Goal: Task Accomplishment & Management: Use online tool/utility

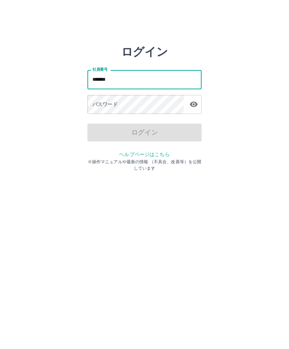
type input "*******"
click at [98, 107] on div "パスワード パスワード" at bounding box center [144, 105] width 114 height 20
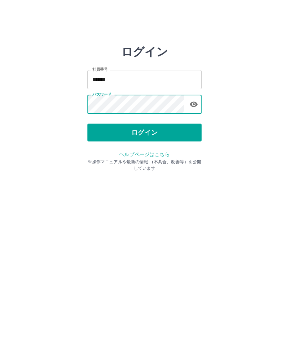
click at [89, 159] on html "ログイン 社員番号 ******* 社員番号 パスワード パスワード ログイン ヘルプページはこちら ※操作マニュアルや最新の情報 （不具合、改善等）を公開し…" at bounding box center [144, 79] width 289 height 159
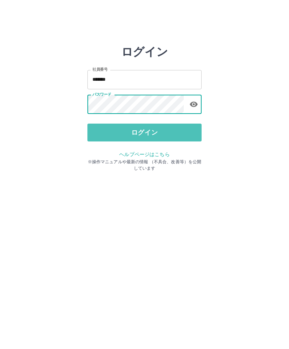
click at [132, 130] on button "ログイン" at bounding box center [144, 133] width 114 height 18
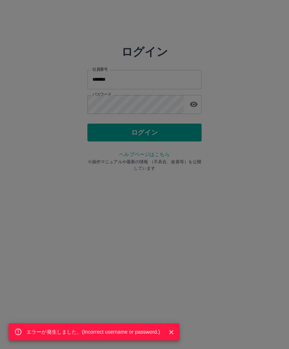
click at [102, 269] on div "エラーが発生しました。( Incorrect username or password. )" at bounding box center [144, 174] width 289 height 349
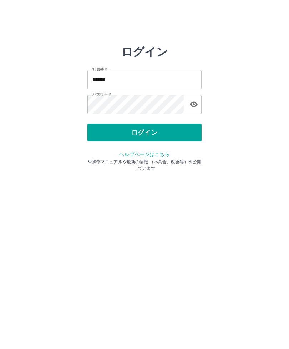
click at [115, 130] on button "ログイン" at bounding box center [144, 133] width 114 height 18
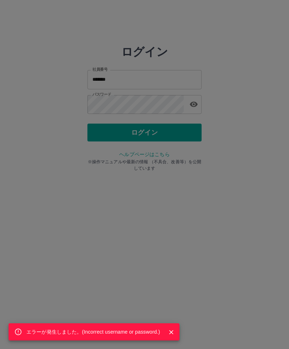
click at [144, 106] on div "エラーが発生しました。( Incorrect username or password. )" at bounding box center [144, 174] width 289 height 349
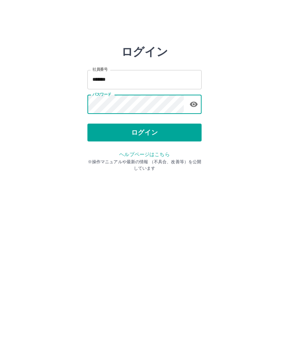
click at [151, 131] on button "ログイン" at bounding box center [144, 133] width 114 height 18
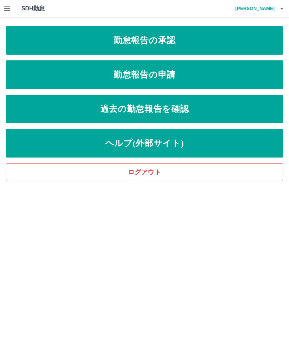
click at [179, 44] on link "勤怠報告の承認" at bounding box center [145, 40] width 278 height 29
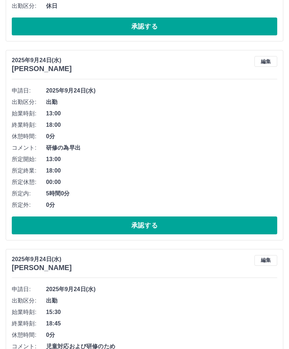
scroll to position [229, 0]
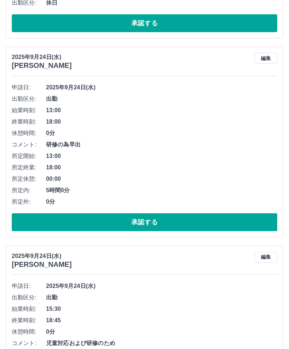
click at [92, 215] on button "承認する" at bounding box center [145, 222] width 266 height 18
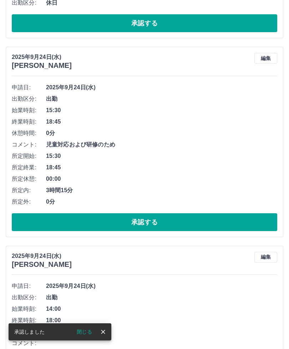
click at [130, 224] on button "承認する" at bounding box center [145, 222] width 266 height 18
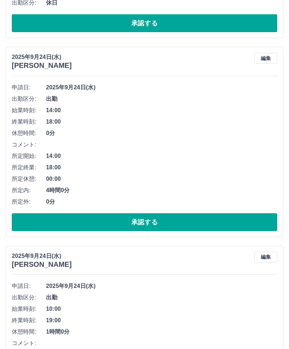
click at [126, 219] on button "承認する" at bounding box center [145, 222] width 266 height 18
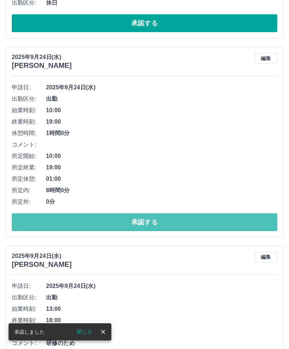
click at [127, 221] on button "承認する" at bounding box center [145, 222] width 266 height 18
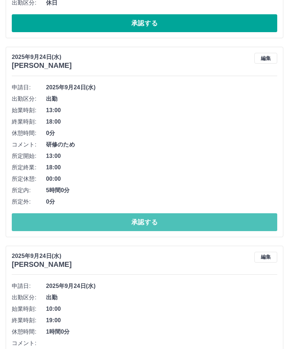
click at [128, 222] on button "承認する" at bounding box center [145, 222] width 266 height 18
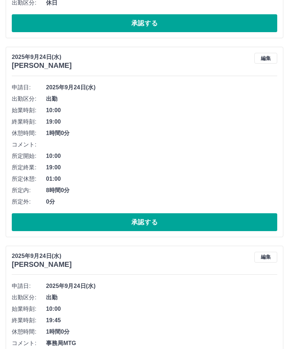
click at [139, 221] on button "承認する" at bounding box center [145, 222] width 266 height 18
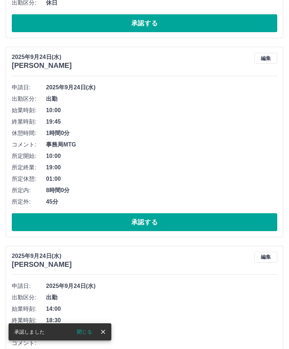
click at [116, 221] on button "承認する" at bounding box center [145, 222] width 266 height 18
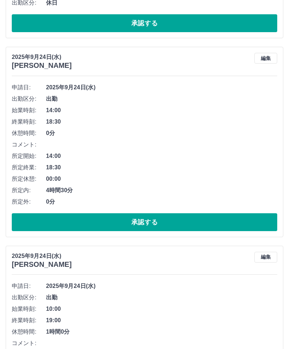
click at [129, 221] on button "承認する" at bounding box center [145, 222] width 266 height 18
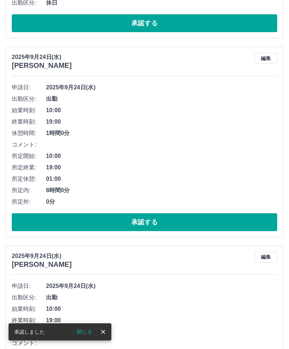
click at [126, 223] on button "承認する" at bounding box center [145, 222] width 266 height 18
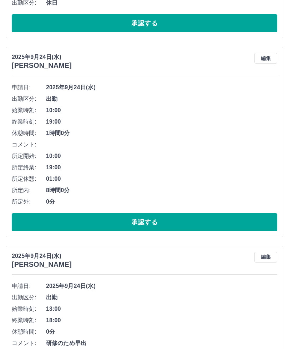
click at [110, 218] on button "承認する" at bounding box center [145, 222] width 266 height 18
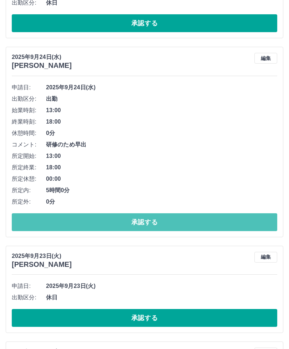
click at [132, 220] on button "承認する" at bounding box center [145, 222] width 266 height 18
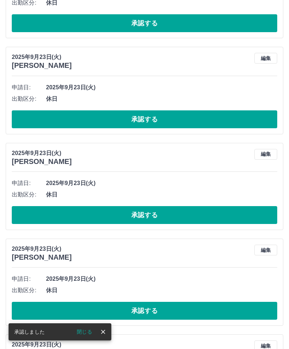
click at [92, 120] on button "承認する" at bounding box center [145, 119] width 266 height 18
click at [102, 121] on button "承認する" at bounding box center [145, 119] width 266 height 18
click at [144, 117] on button "承認する" at bounding box center [145, 119] width 266 height 18
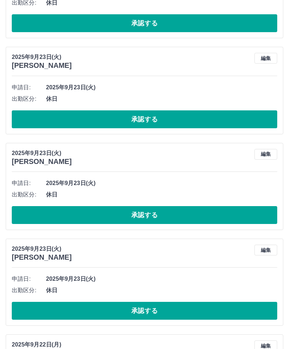
click at [165, 120] on button "承認する" at bounding box center [145, 119] width 266 height 18
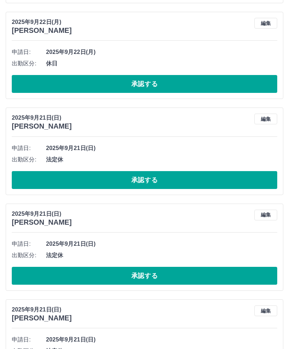
scroll to position [764, 0]
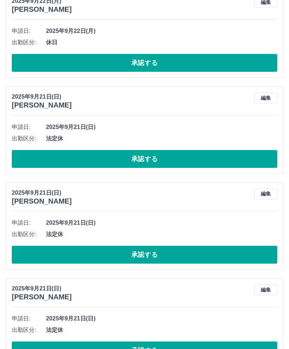
click at [149, 344] on button "承認する" at bounding box center [145, 350] width 266 height 18
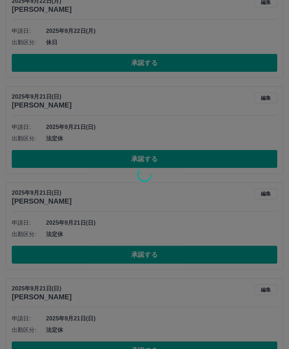
click at [151, 349] on div at bounding box center [144, 174] width 289 height 349
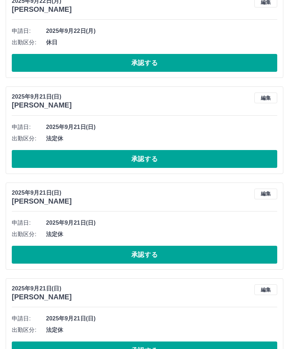
click at [149, 349] on button "承認する" at bounding box center [145, 350] width 266 height 18
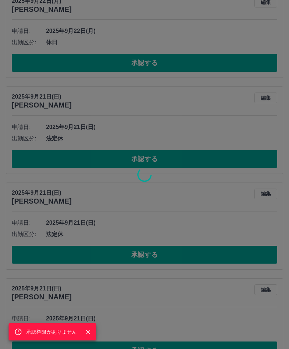
click at [164, 349] on div "承認権限がありません" at bounding box center [144, 174] width 289 height 349
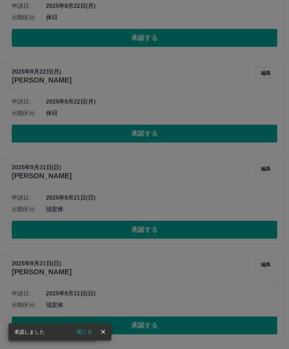
scroll to position [669, 0]
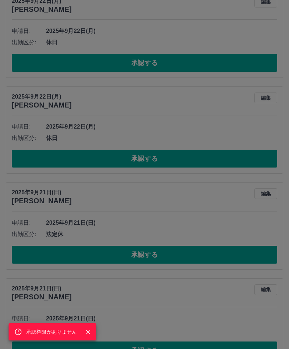
click at [161, 348] on div "承認権限がありません" at bounding box center [144, 174] width 289 height 349
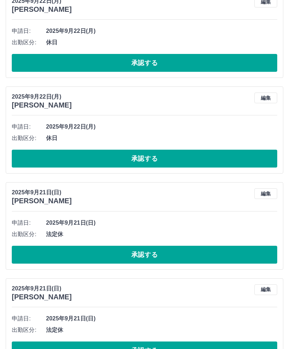
click at [163, 348] on button "承認する" at bounding box center [145, 350] width 266 height 18
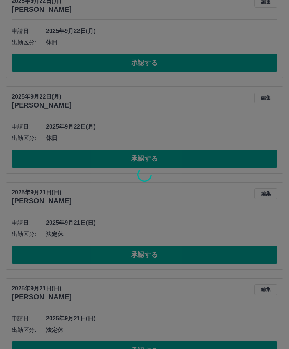
click at [147, 349] on div at bounding box center [144, 174] width 289 height 349
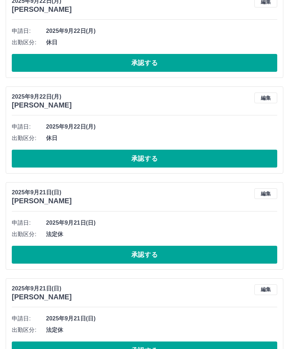
click at [150, 344] on button "承認する" at bounding box center [145, 350] width 266 height 18
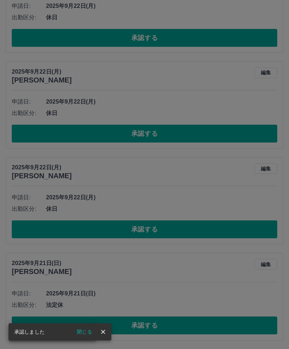
scroll to position [573, 0]
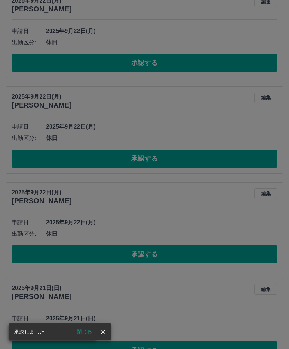
click at [157, 349] on div "承認権限がありません" at bounding box center [144, 174] width 289 height 349
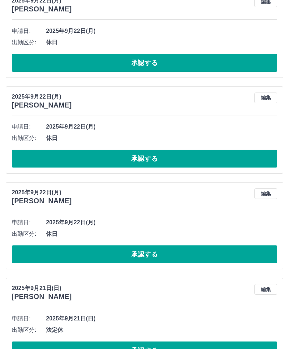
click at [156, 349] on button "承認する" at bounding box center [145, 350] width 266 height 18
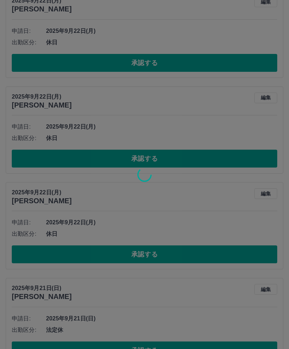
click at [160, 346] on div at bounding box center [144, 174] width 289 height 349
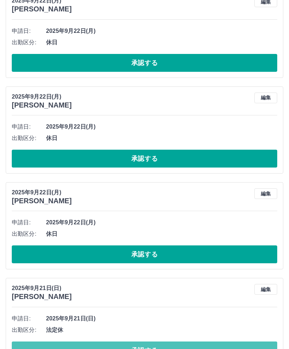
click at [141, 344] on button "承認する" at bounding box center [145, 350] width 266 height 18
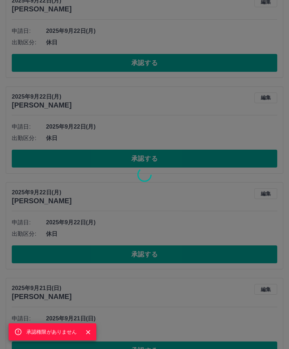
scroll to position [477, 0]
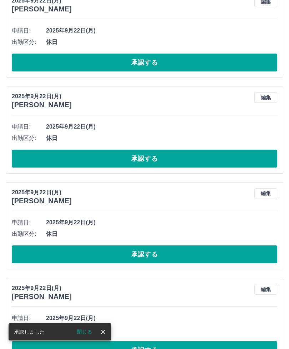
click at [158, 349] on button "承認する" at bounding box center [145, 350] width 266 height 18
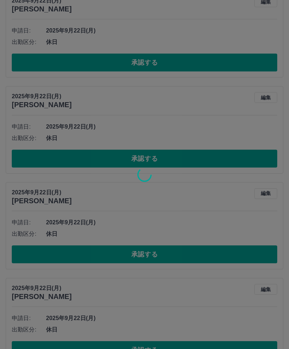
click at [158, 347] on div at bounding box center [144, 174] width 289 height 349
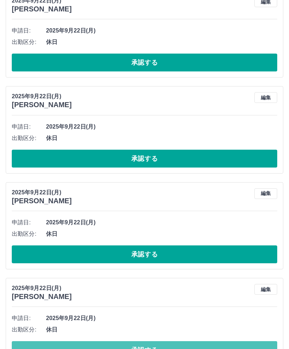
click at [159, 347] on button "承認する" at bounding box center [145, 350] width 266 height 18
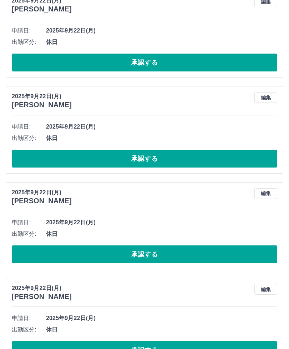
click at [151, 342] on button "承認する" at bounding box center [145, 350] width 266 height 18
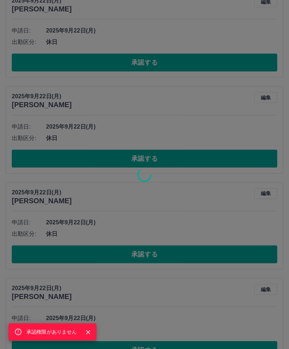
scroll to position [381, 0]
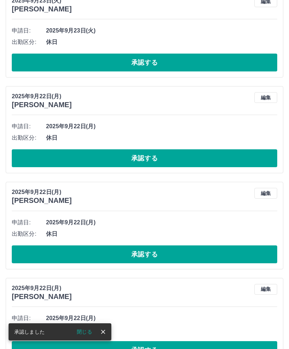
click at [154, 346] on button "承認する" at bounding box center [145, 350] width 266 height 18
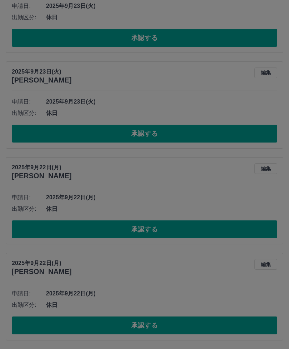
scroll to position [286, 0]
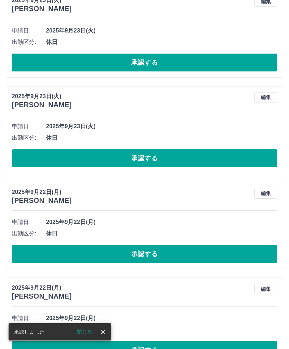
click at [157, 344] on button "承認する" at bounding box center [145, 350] width 266 height 18
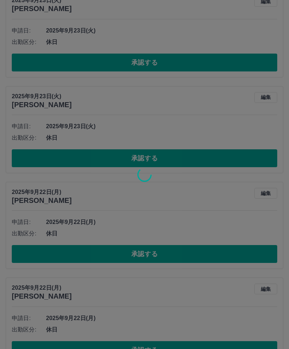
click at [160, 345] on div at bounding box center [144, 174] width 289 height 349
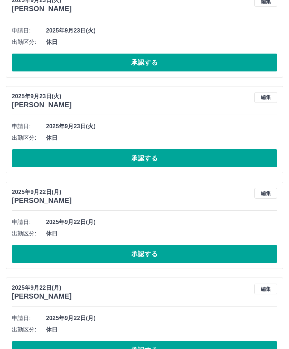
click at [158, 343] on button "承認する" at bounding box center [145, 350] width 266 height 18
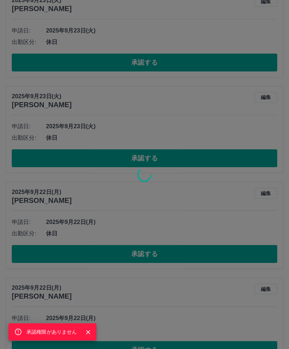
click at [157, 349] on div "承認権限がありません" at bounding box center [144, 174] width 289 height 349
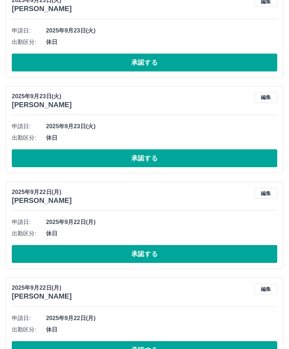
click at [155, 346] on button "承認する" at bounding box center [145, 350] width 266 height 18
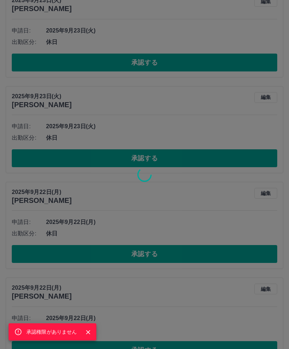
scroll to position [190, 0]
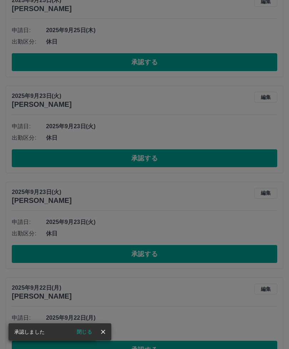
click at [155, 349] on div "承認権限がありません" at bounding box center [144, 174] width 289 height 349
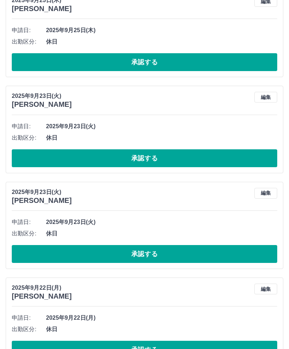
click at [152, 344] on button "承認する" at bounding box center [145, 350] width 266 height 18
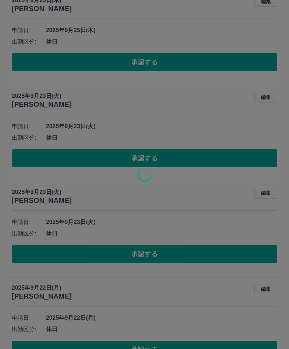
click at [147, 344] on div at bounding box center [144, 174] width 289 height 349
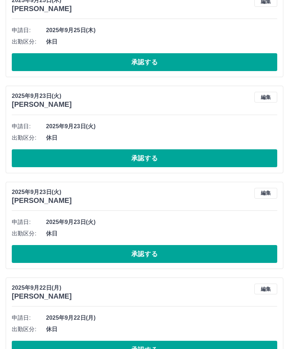
click at [151, 347] on button "承認する" at bounding box center [145, 350] width 266 height 18
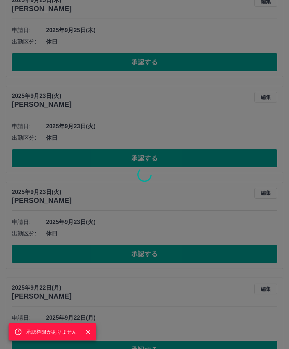
scroll to position [94, 0]
click at [154, 348] on div "承認権限がありません" at bounding box center [144, 174] width 289 height 349
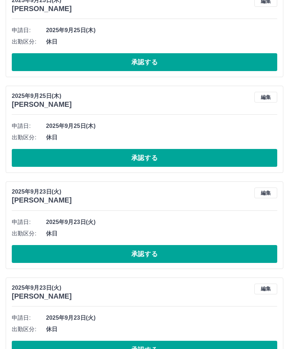
click at [155, 348] on button "承認する" at bounding box center [145, 350] width 266 height 18
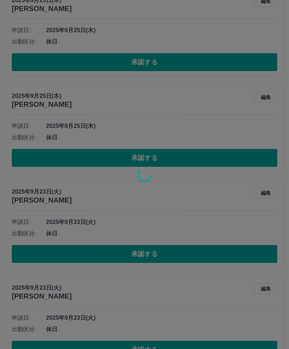
click at [155, 348] on div at bounding box center [144, 174] width 289 height 349
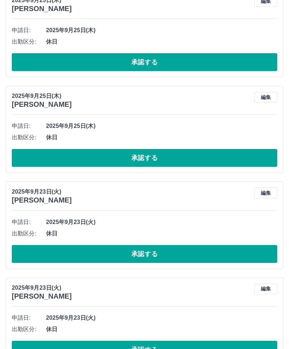
click at [148, 344] on button "承認する" at bounding box center [145, 350] width 266 height 18
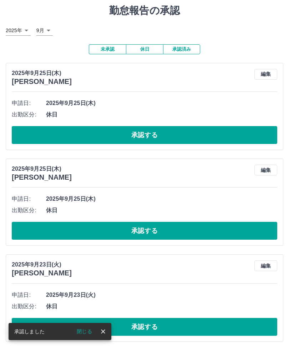
scroll to position [21, 0]
click at [149, 325] on button "承認する" at bounding box center [145, 327] width 266 height 18
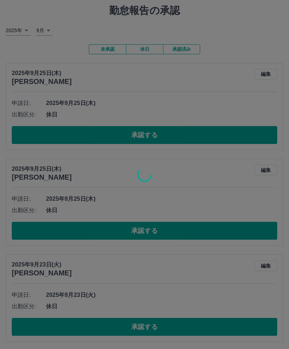
click at [153, 324] on div at bounding box center [144, 174] width 289 height 349
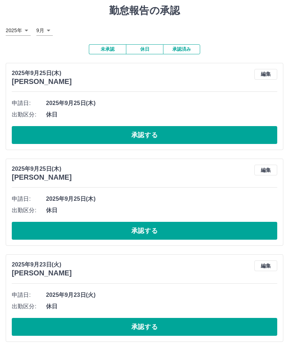
click at [158, 324] on button "承認する" at bounding box center [145, 327] width 266 height 18
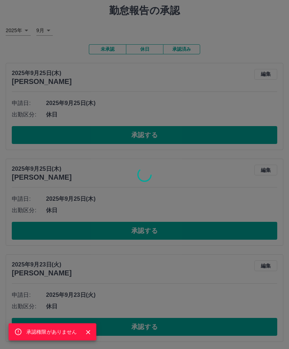
scroll to position [0, 0]
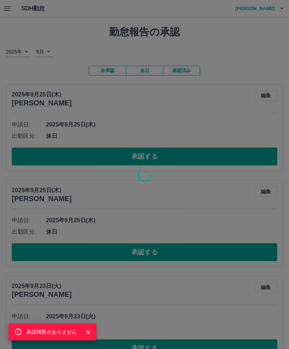
click at [161, 324] on div "承認権限がありません" at bounding box center [144, 174] width 289 height 349
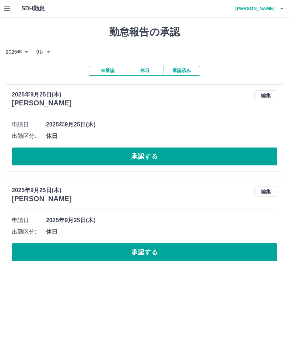
click at [177, 74] on button "承認済み" at bounding box center [181, 71] width 37 height 10
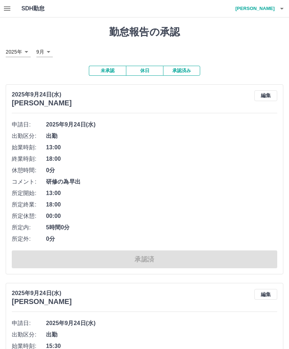
click at [99, 67] on button "未承認" at bounding box center [107, 71] width 37 height 10
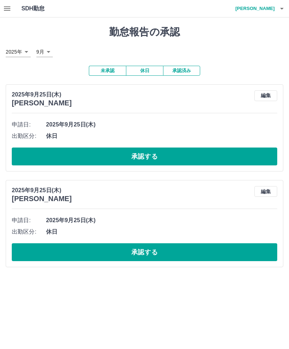
click at [272, 10] on h4 "小川　雅裕" at bounding box center [253, 8] width 43 height 17
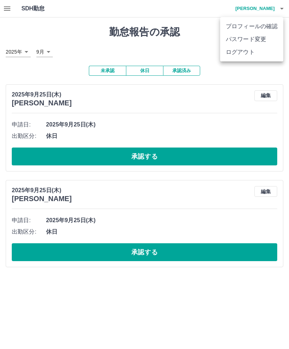
click at [237, 56] on li "ログアウト" at bounding box center [251, 52] width 63 height 13
